Goal: Book appointment/travel/reservation

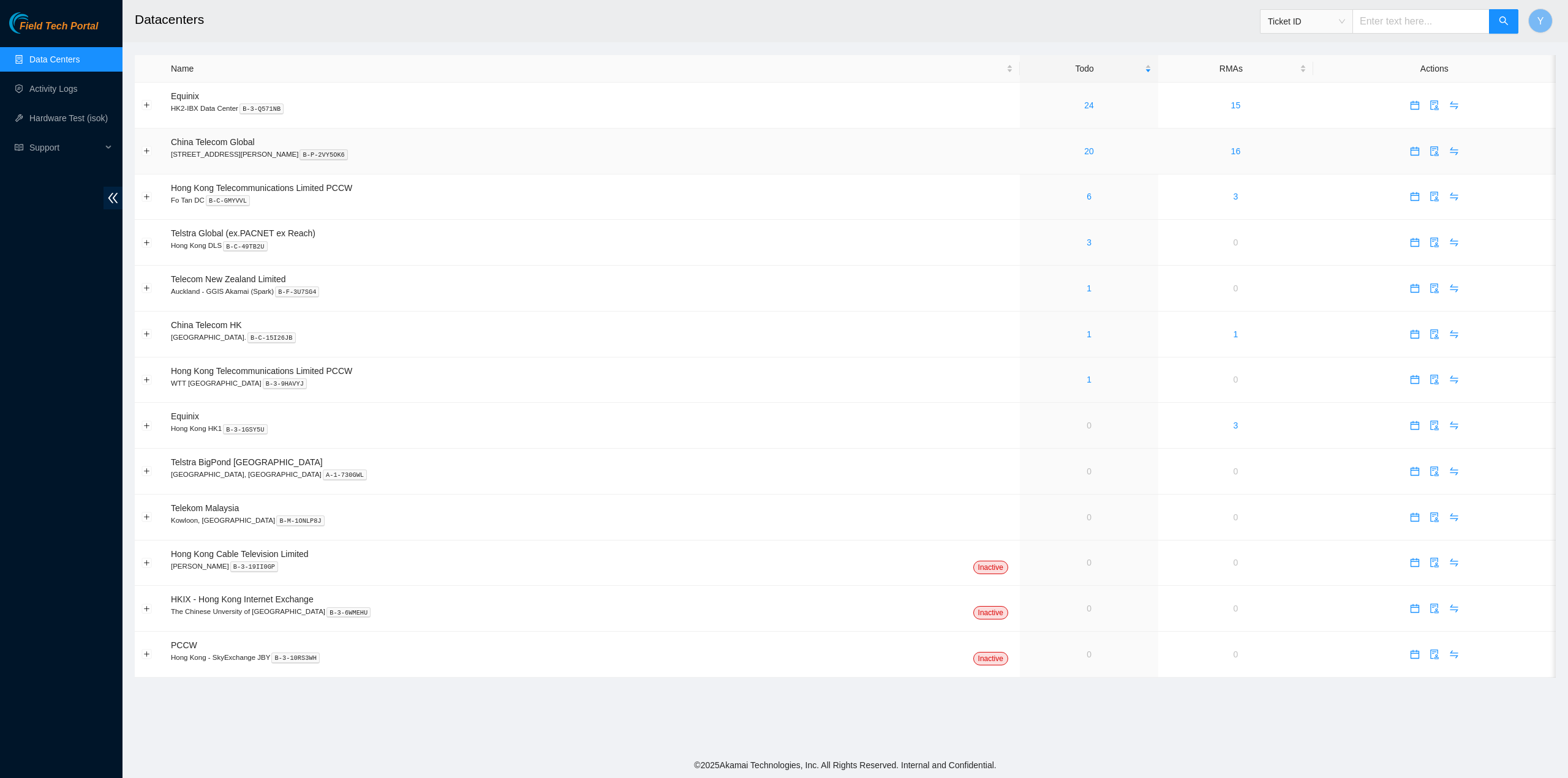
click at [1410, 153] on icon "calendar" at bounding box center [1414, 151] width 10 height 10
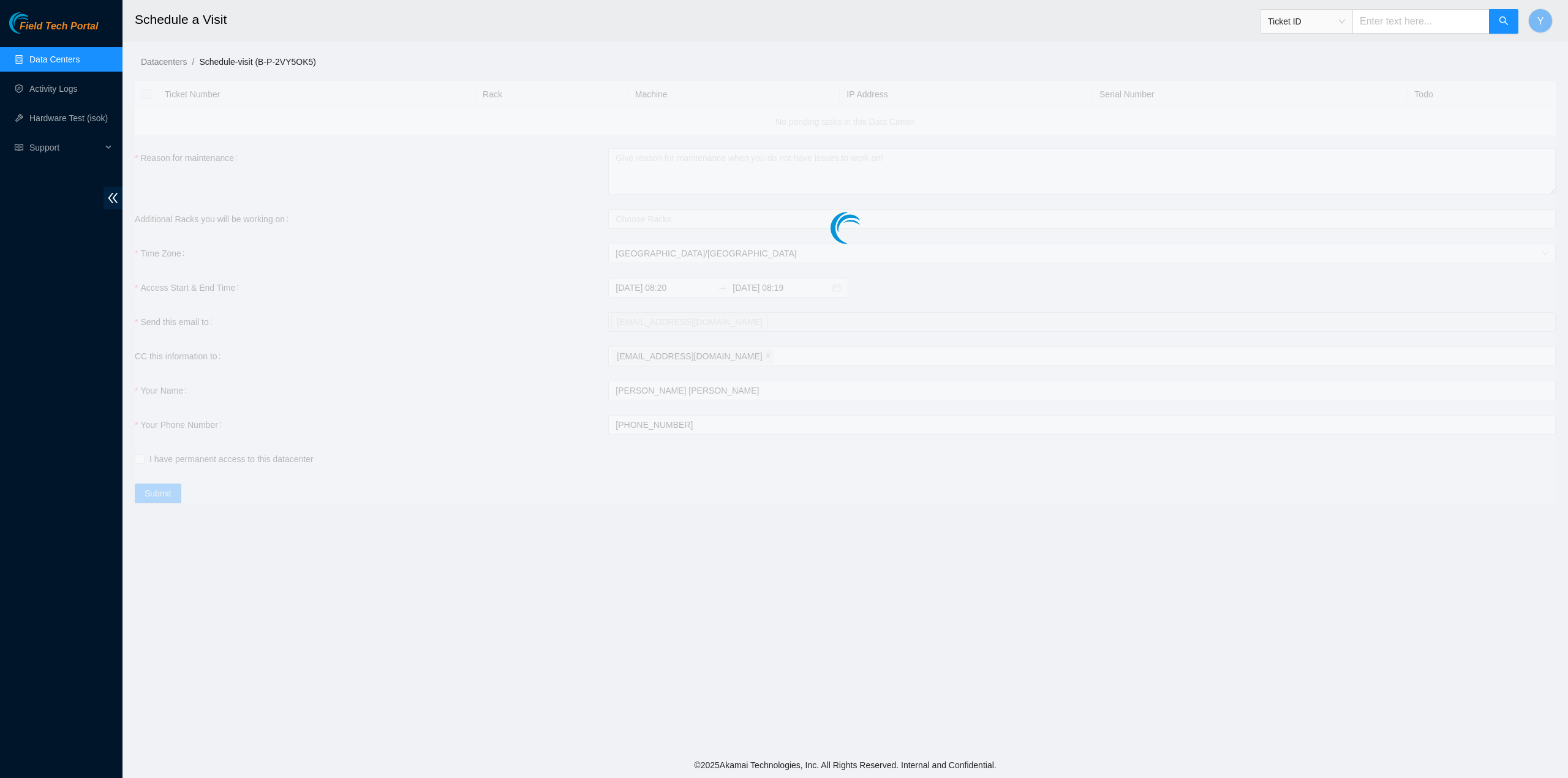
checkbox input "true"
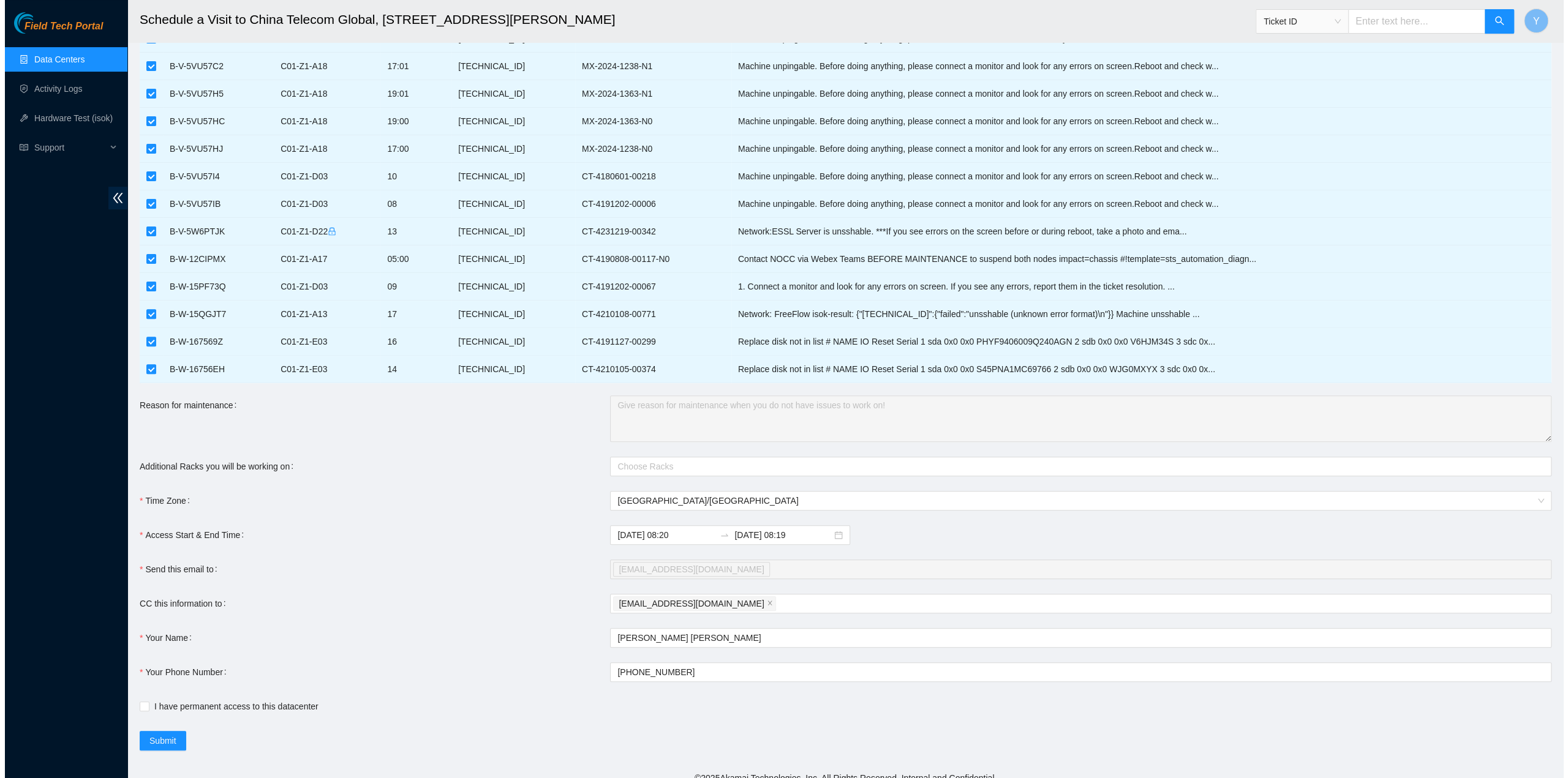
scroll to position [284, 0]
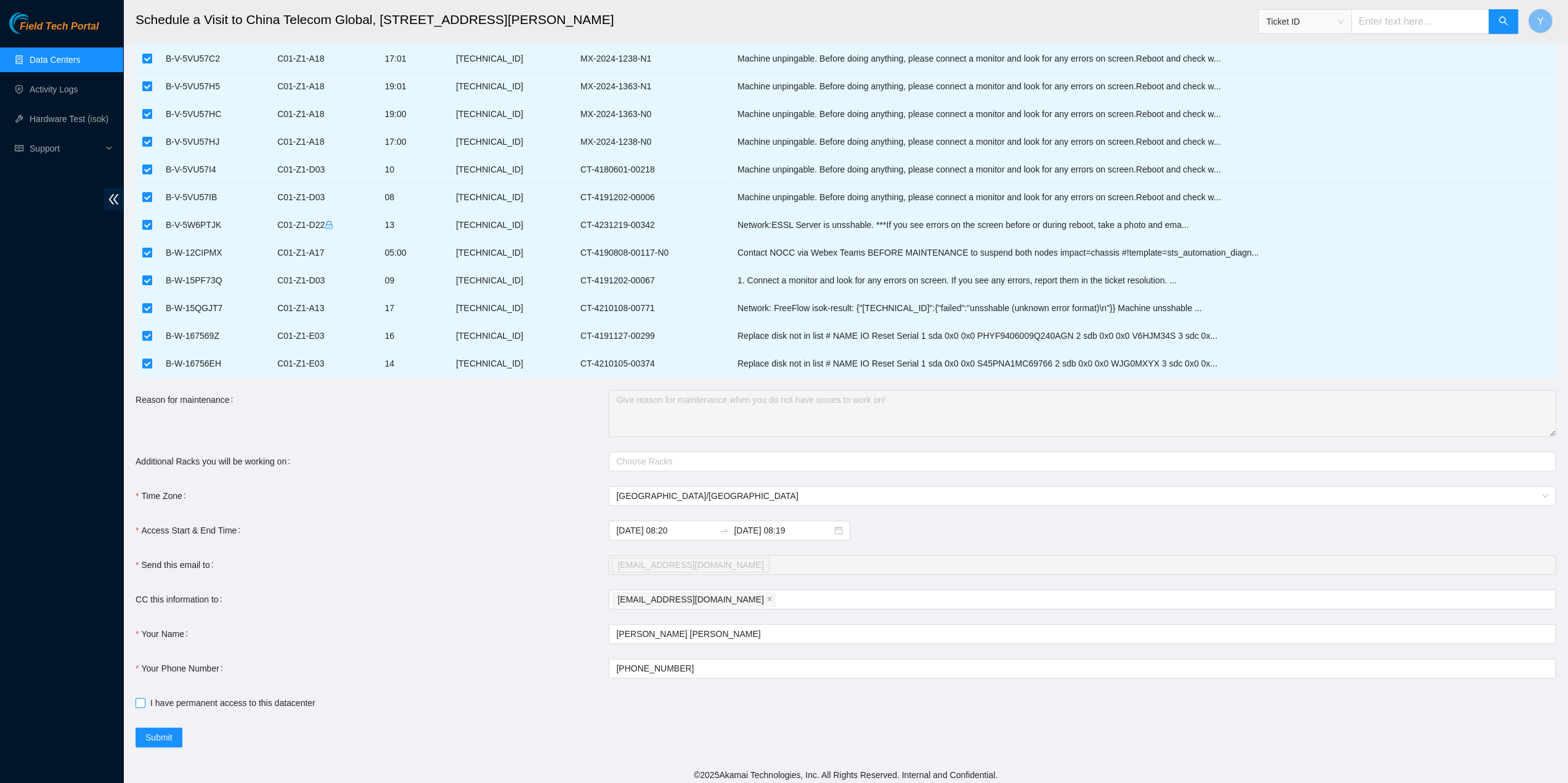
click at [226, 697] on span "I have permanent access to this datacenter" at bounding box center [233, 703] width 175 height 14
click at [145, 698] on input "I have permanent access to this datacenter" at bounding box center [139, 702] width 9 height 9
checkbox input "true"
click at [145, 733] on span "Submit" at bounding box center [158, 738] width 27 height 14
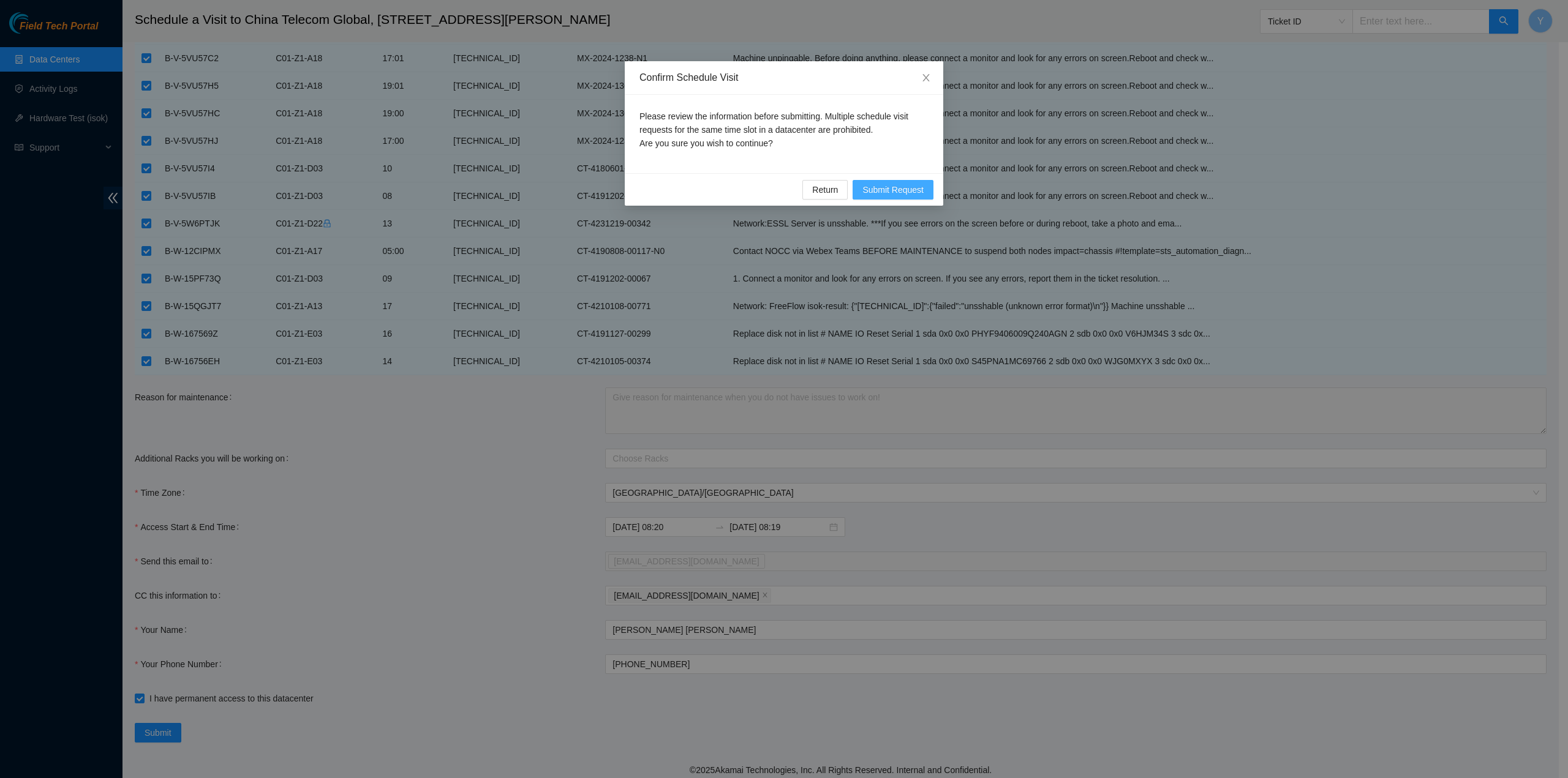
click at [905, 187] on span "Submit Request" at bounding box center [893, 190] width 61 height 14
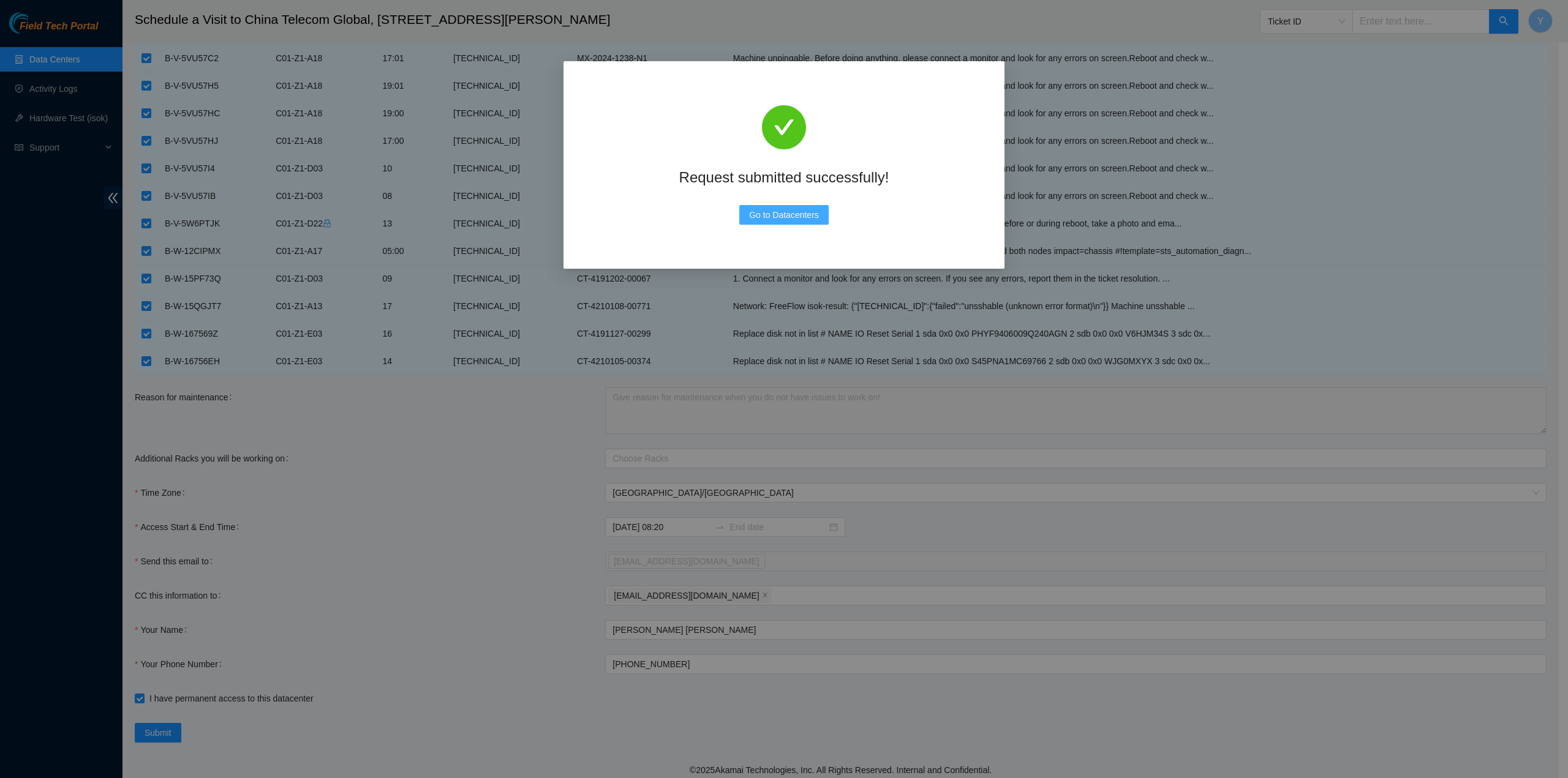
click at [773, 219] on span "Go to Datacenters" at bounding box center [784, 215] width 70 height 14
